Goal: Transaction & Acquisition: Download file/media

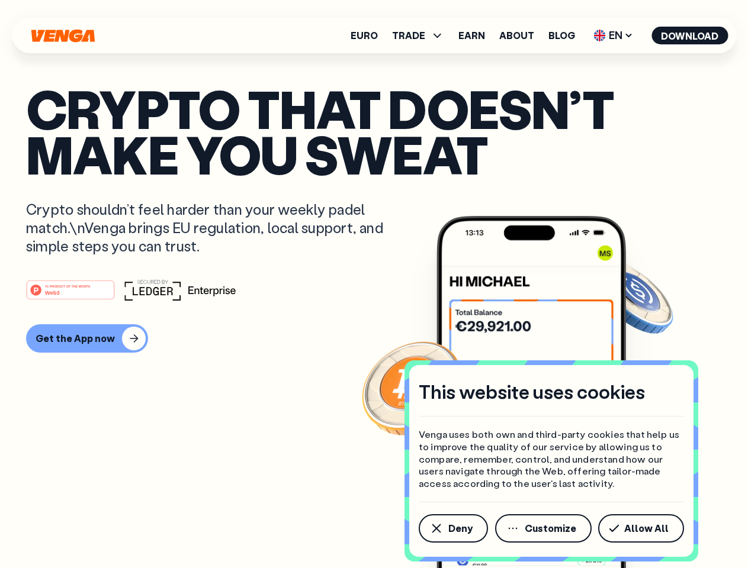
click at [374, 284] on div "#1 PRODUCT OF THE MONTH Web3" at bounding box center [374, 289] width 696 height 21
click at [452, 529] on span "Deny" at bounding box center [460, 528] width 24 height 9
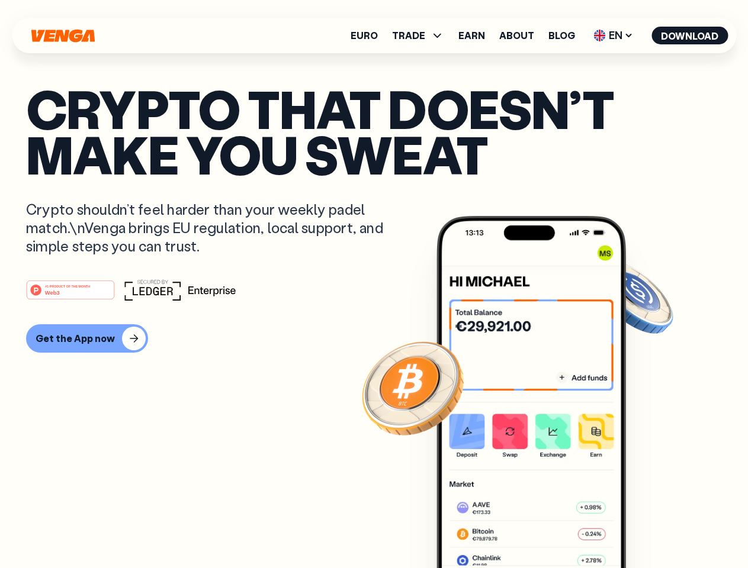
click at [544, 529] on img at bounding box center [530, 414] width 189 height 397
click at [643, 529] on article "Crypto that doesn’t make you sweat Crypto shouldn’t feel harder than your weekl…" at bounding box center [374, 308] width 696 height 444
click at [422, 36] on span "TRADE" at bounding box center [408, 35] width 33 height 9
click at [613, 36] on span "EN" at bounding box center [613, 35] width 48 height 19
click at [690, 36] on button "Download" at bounding box center [689, 36] width 76 height 18
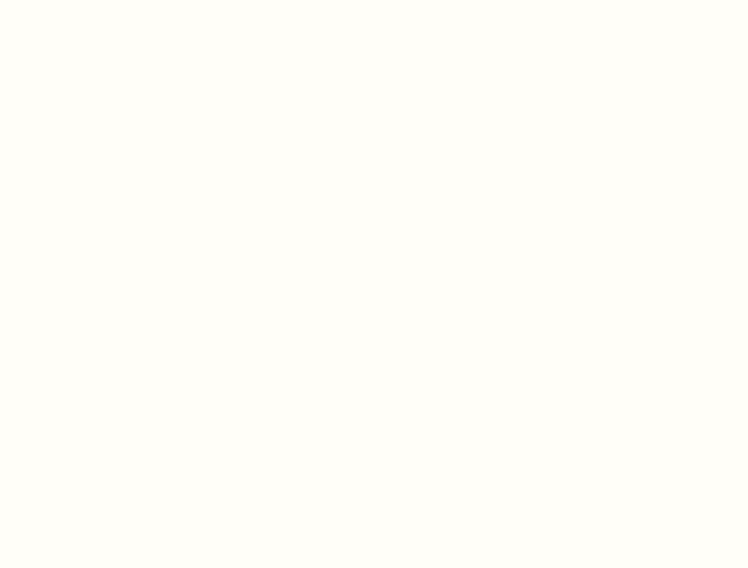
click at [374, 0] on html "This website uses cookies Venga uses both own and third-party cookies that help…" at bounding box center [374, 0] width 748 height 0
click at [85, 0] on html "This website uses cookies Venga uses both own and third-party cookies that help…" at bounding box center [374, 0] width 748 height 0
click at [72, 0] on html "This website uses cookies Venga uses both own and third-party cookies that help…" at bounding box center [374, 0] width 748 height 0
